Goal: Obtain resource: Obtain resource

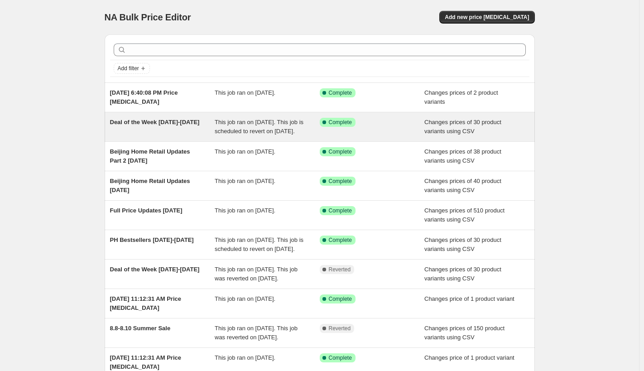
click at [251, 130] on span "This job ran on [DATE]. This job is scheduled to revert on [DATE]." at bounding box center [259, 127] width 89 height 16
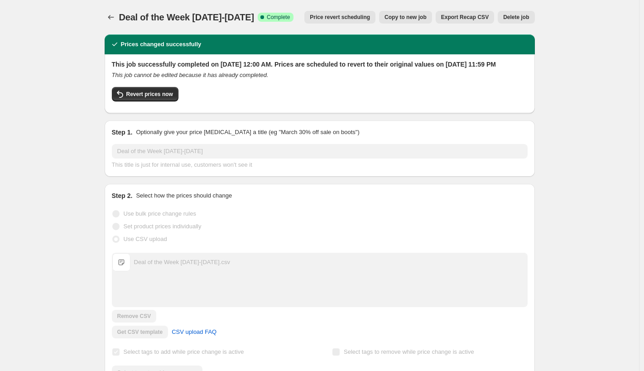
click at [415, 16] on span "Copy to new job" at bounding box center [405, 17] width 42 height 7
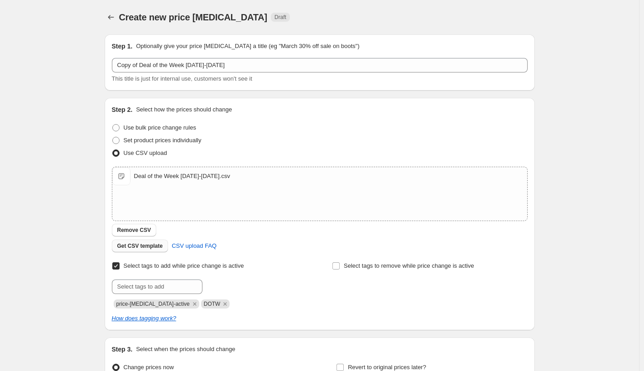
click at [157, 246] on span "Get CSV template" at bounding box center [140, 245] width 46 height 7
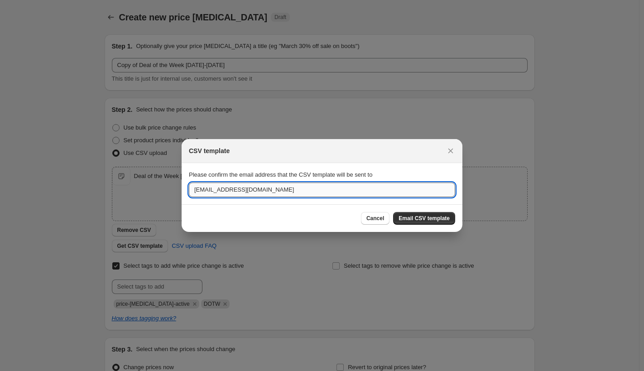
click at [223, 190] on input "[EMAIL_ADDRESS][DOMAIN_NAME]" at bounding box center [322, 189] width 266 height 14
type input "[EMAIL_ADDRESS][DOMAIN_NAME]"
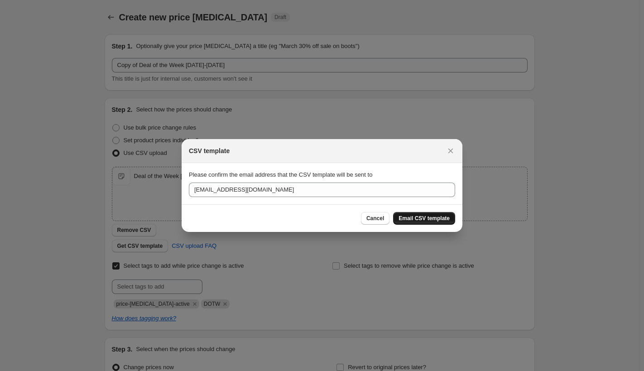
click at [420, 217] on span "Email CSV template" at bounding box center [423, 218] width 51 height 7
